Goal: Task Accomplishment & Management: Manage account settings

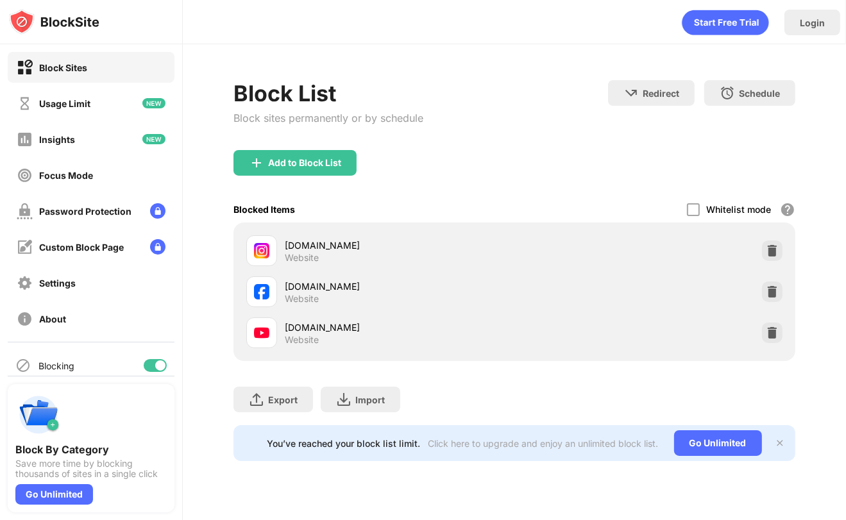
click at [145, 366] on div at bounding box center [155, 365] width 23 height 13
click at [151, 370] on div at bounding box center [155, 365] width 23 height 13
click at [297, 330] on div "youtube.com" at bounding box center [400, 327] width 230 height 13
click at [148, 359] on div at bounding box center [155, 365] width 23 height 13
